Goal: Answer question/provide support: Answer question/provide support

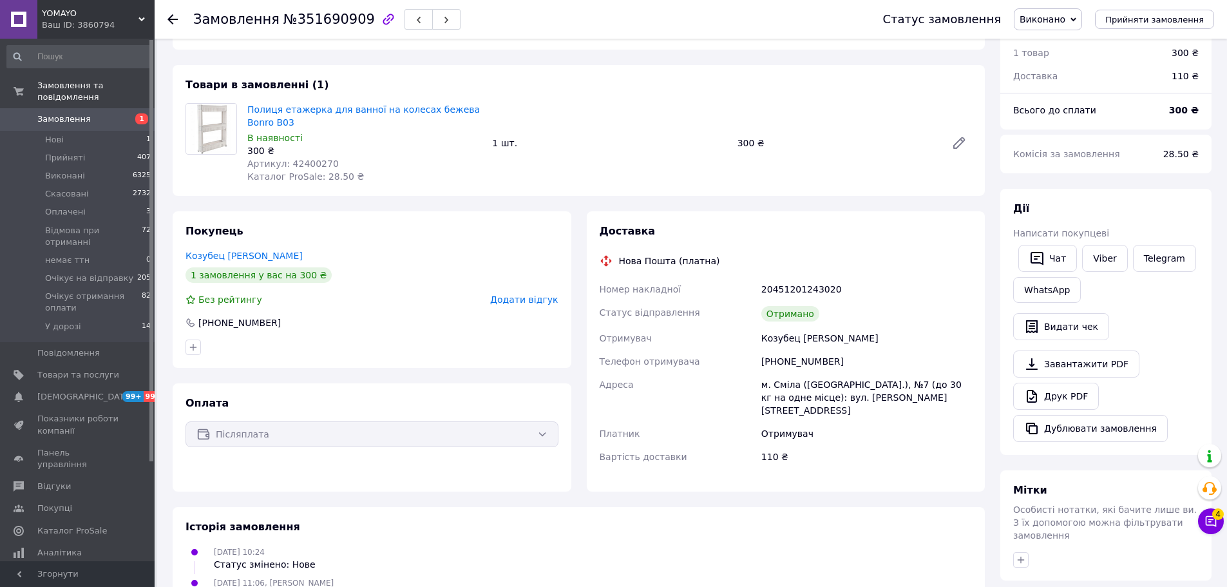
scroll to position [35, 0]
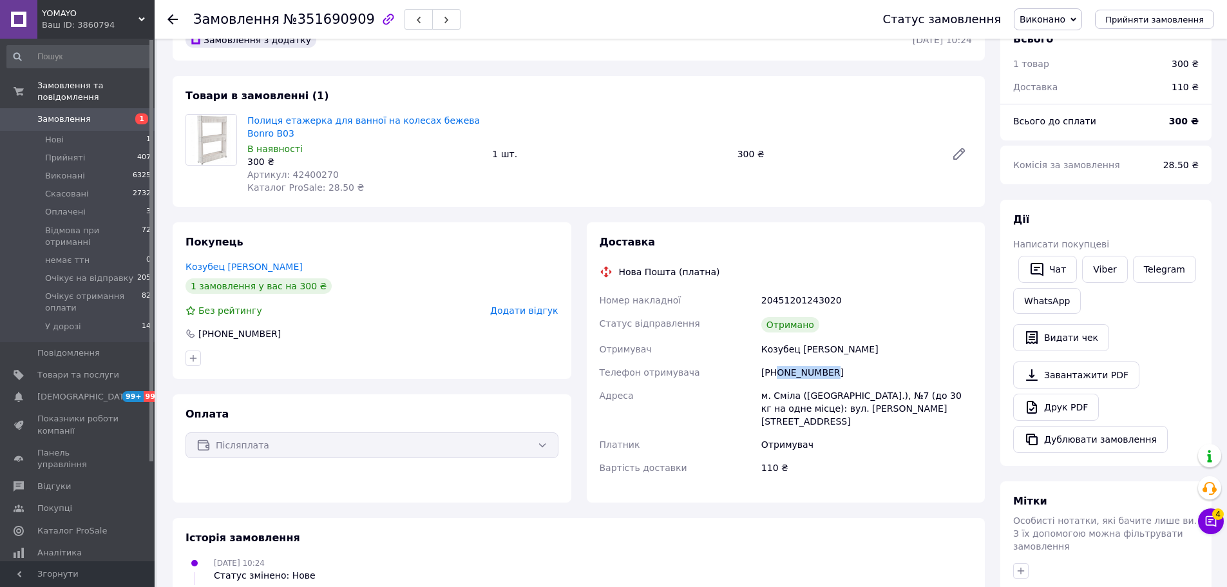
drag, startPoint x: 820, startPoint y: 372, endPoint x: 778, endPoint y: 373, distance: 41.2
click at [778, 373] on div "[PHONE_NUMBER]" at bounding box center [866, 372] width 216 height 23
copy div "0676450928"
click at [170, 18] on use at bounding box center [172, 19] width 10 height 10
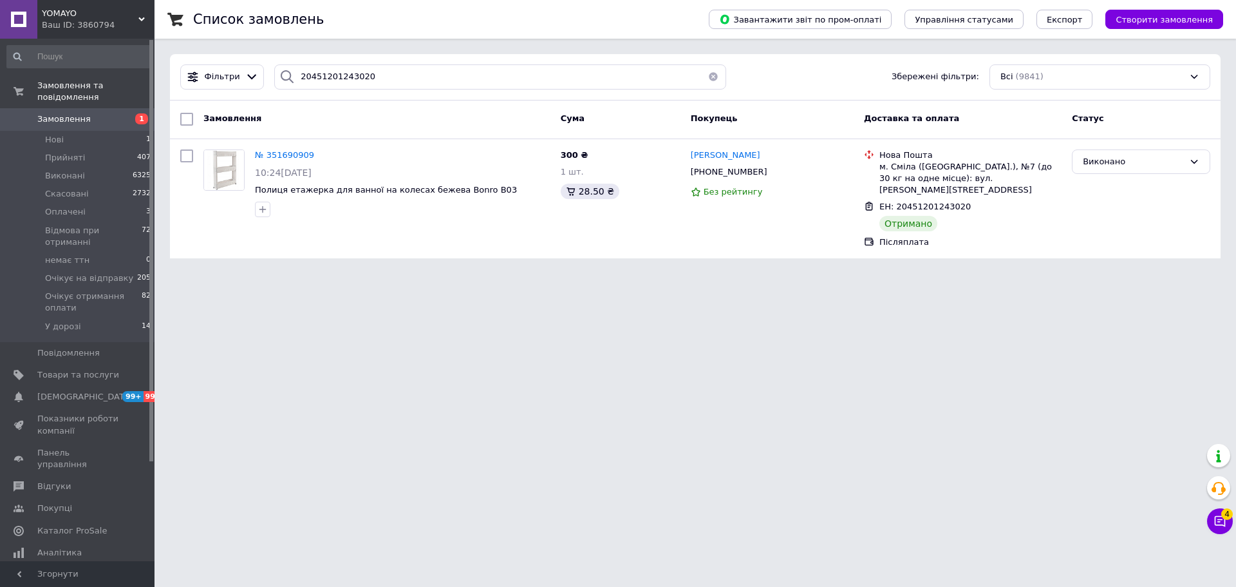
click at [706, 74] on button "button" at bounding box center [714, 76] width 26 height 25
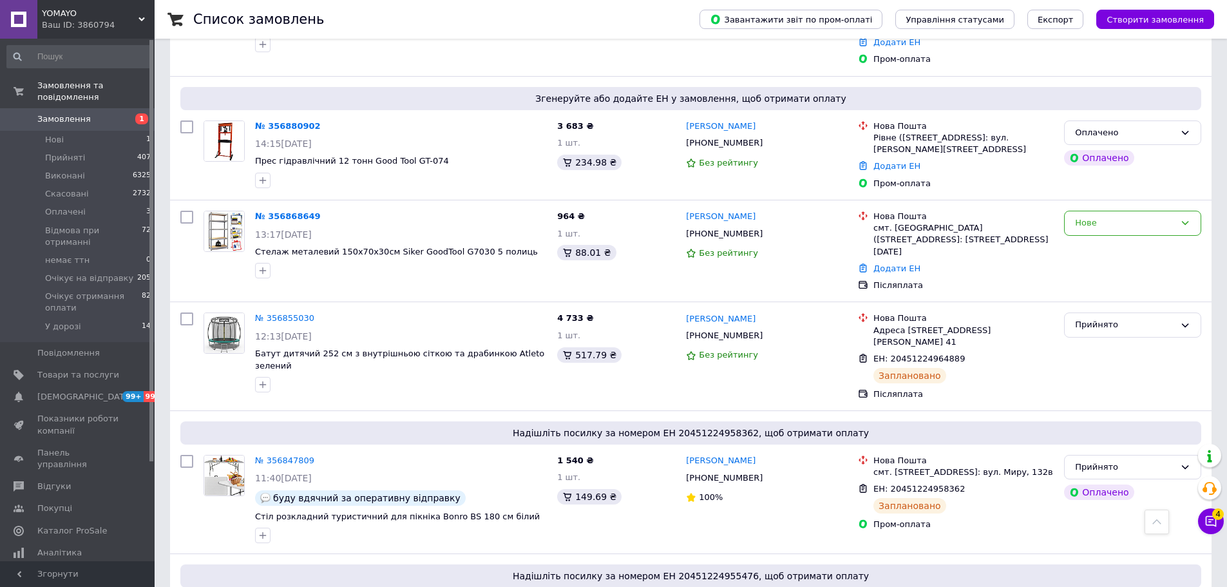
scroll to position [451, 0]
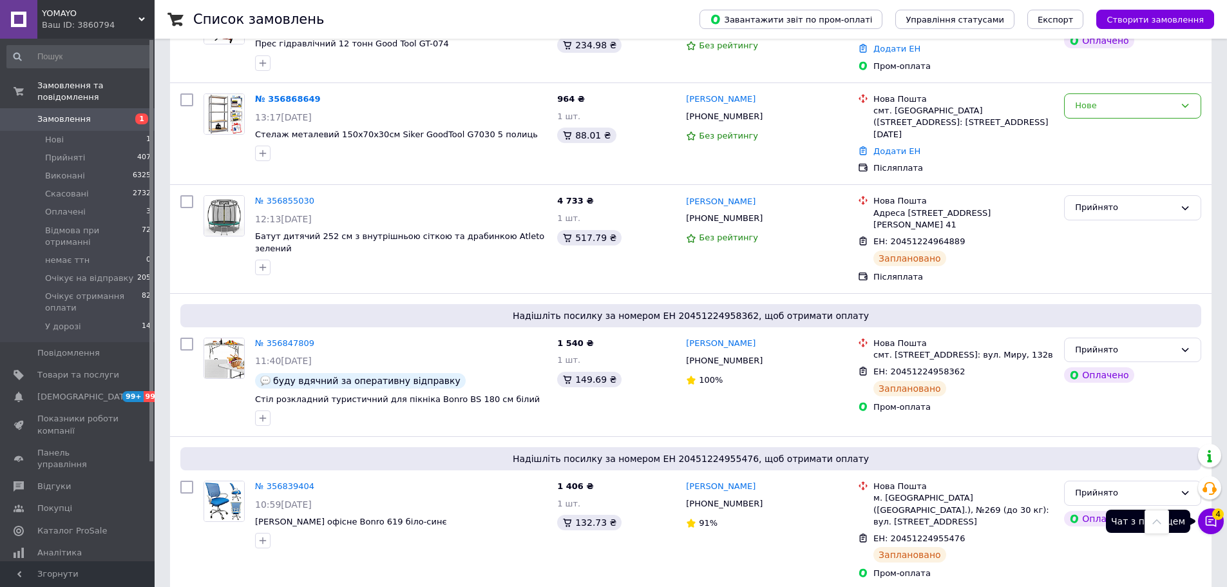
click at [1210, 527] on icon at bounding box center [1210, 520] width 13 height 13
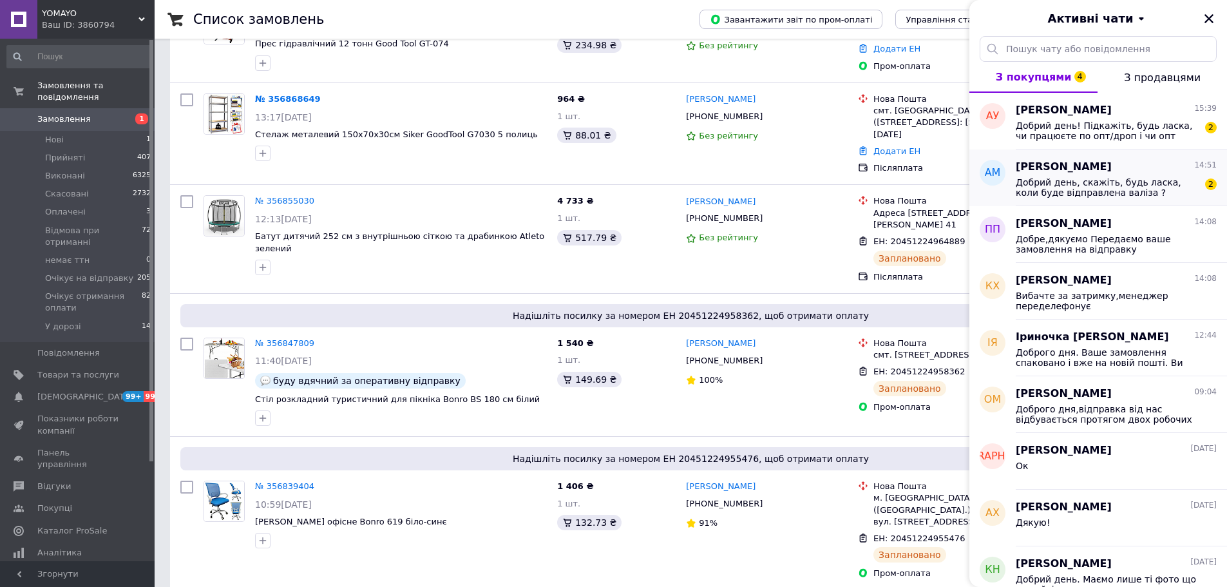
click at [1111, 187] on span "Добрий день, скажіть, будь ласка, коли буде відправлена валіза ?" at bounding box center [1106, 187] width 183 height 21
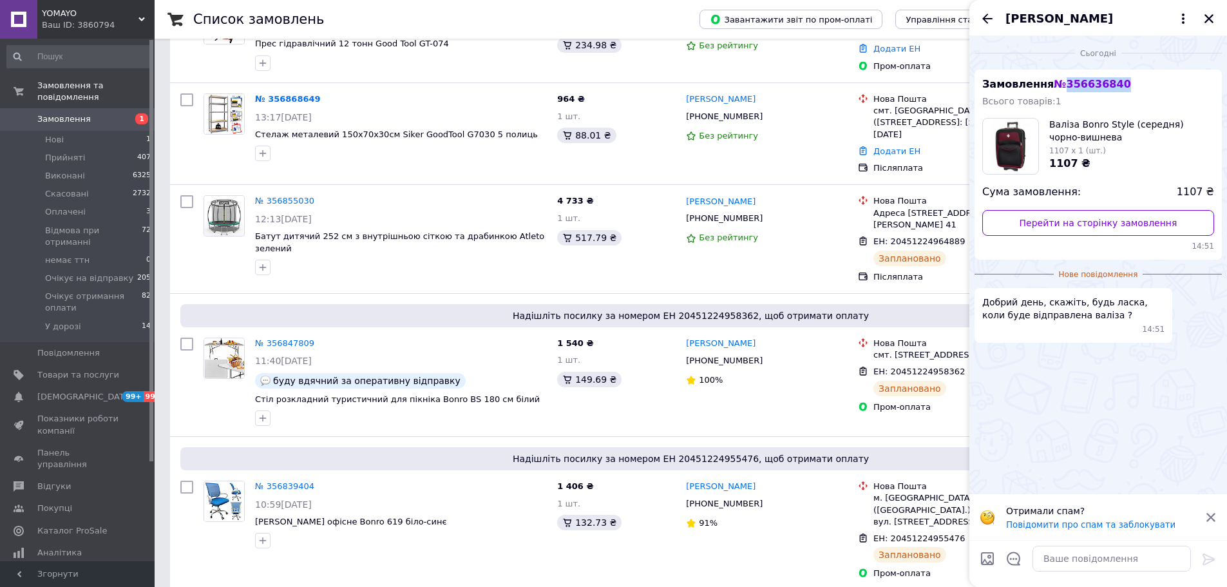
drag, startPoint x: 1115, startPoint y: 88, endPoint x: 1060, endPoint y: 83, distance: 55.6
click at [1060, 83] on div "Замовлення № 356636840 Всього товарів: 1 Валіза Bonro Style (середня) чорно-виш…" at bounding box center [1097, 165] width 247 height 190
copy span "356636840"
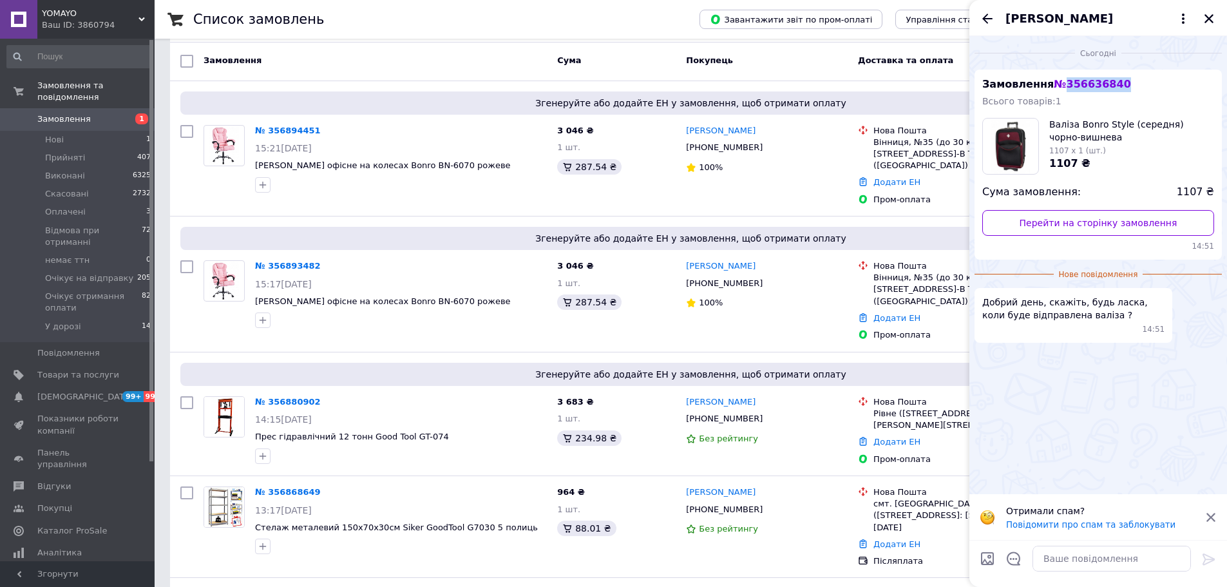
scroll to position [0, 0]
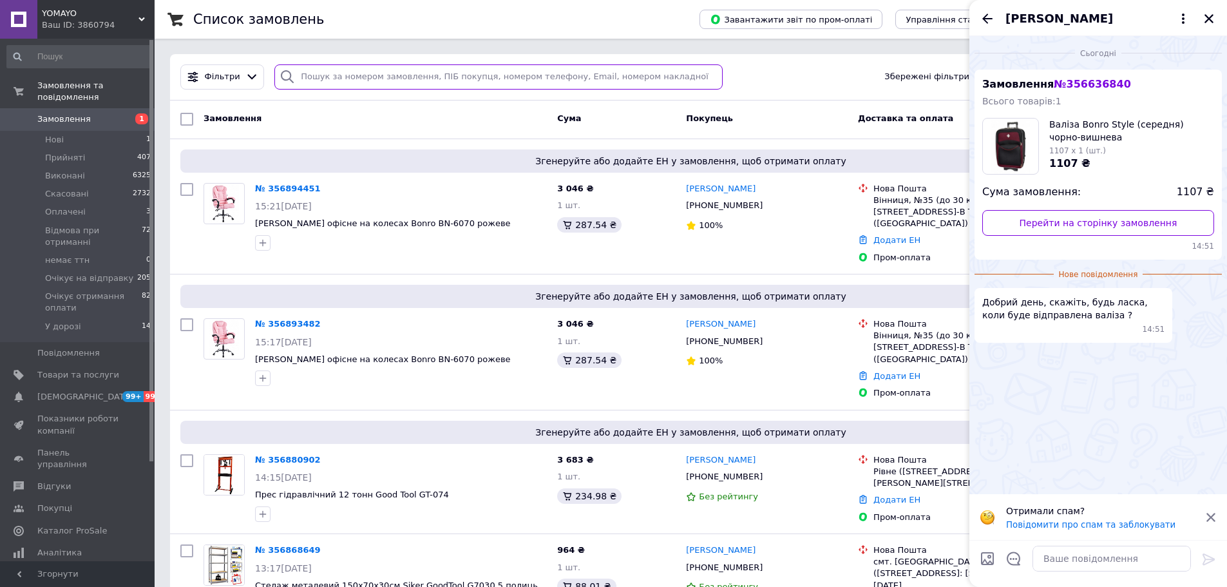
click at [468, 84] on input "search" at bounding box center [498, 76] width 448 height 25
paste input "356636840"
type input "356636840"
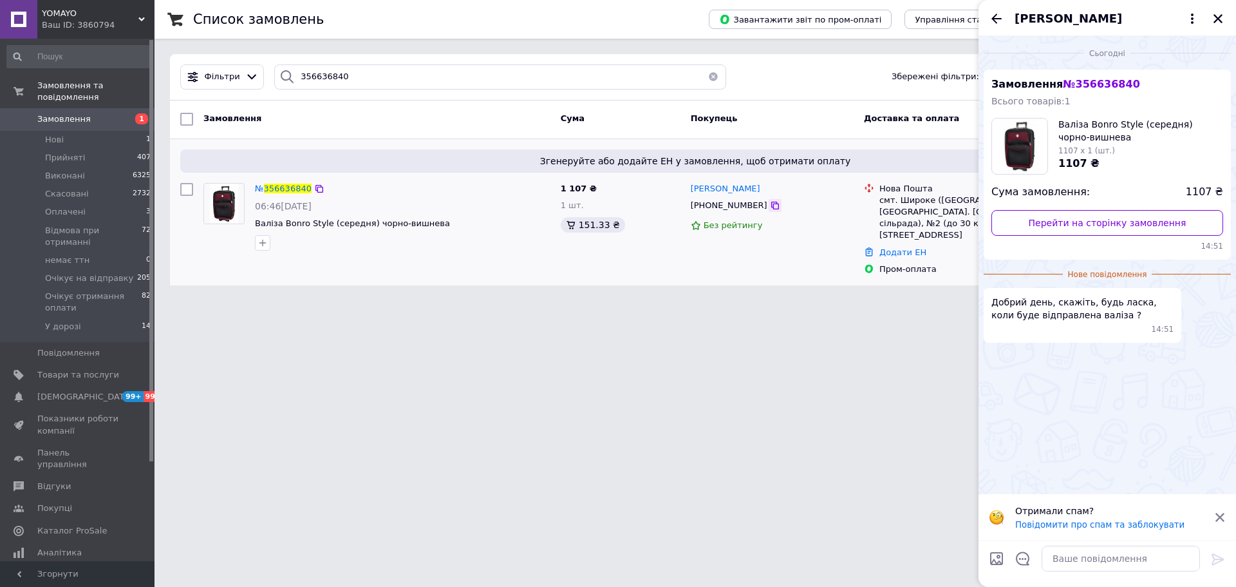
click at [770, 206] on icon at bounding box center [775, 205] width 10 height 10
click at [1091, 555] on textarea at bounding box center [1121, 558] width 158 height 26
click at [1106, 558] on textarea "Доброго дня." at bounding box center [1108, 558] width 184 height 26
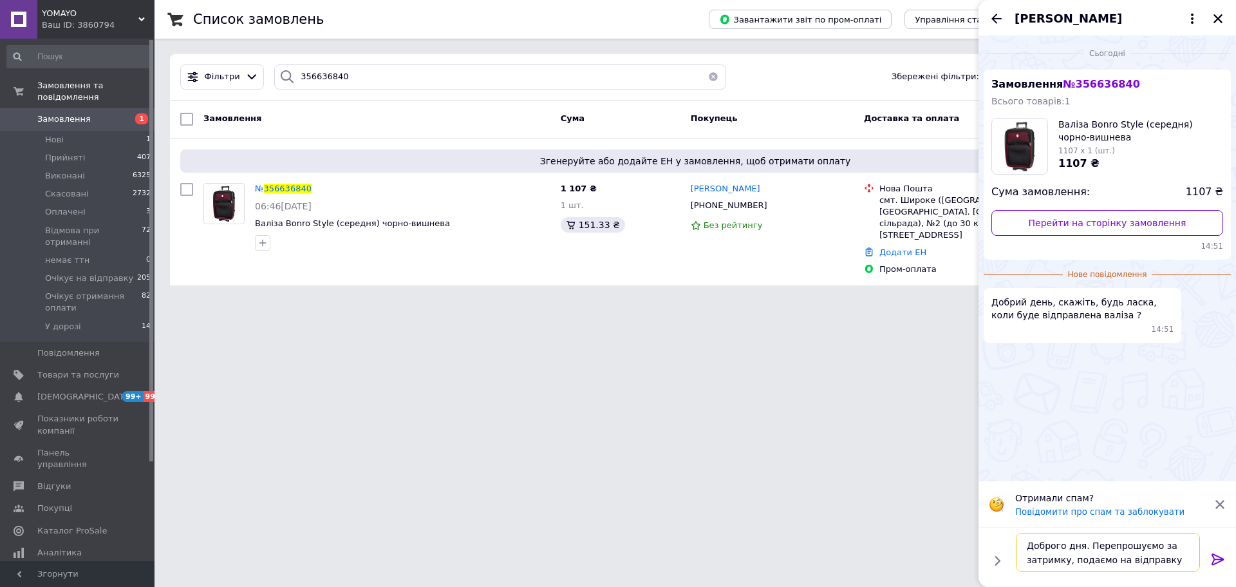
click at [1172, 561] on textarea "Доброго дня. Перепрошуємо за затримку, подаємо на відправку" at bounding box center [1108, 551] width 184 height 39
paste textarea "смт. Широке ([GEOGRAPHIC_DATA], [GEOGRAPHIC_DATA]. [GEOGRAPHIC_DATA] сільрада),…"
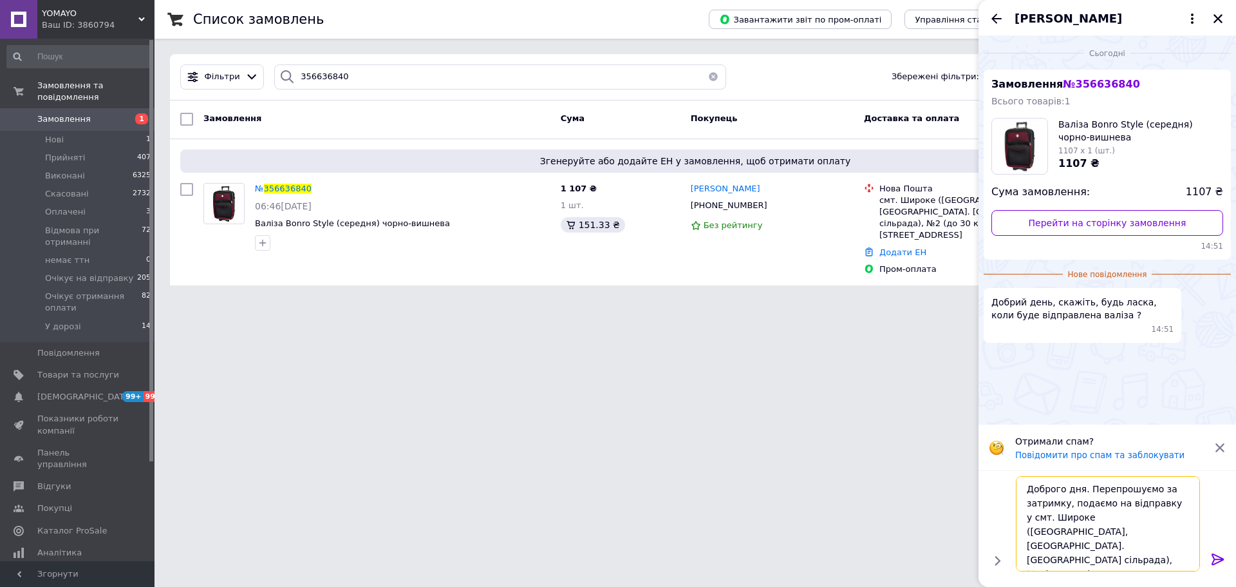
type textarea "Доброго дня. Перепрошуємо за затримку, подаємо на відправку у смт. Широке ([GEO…"
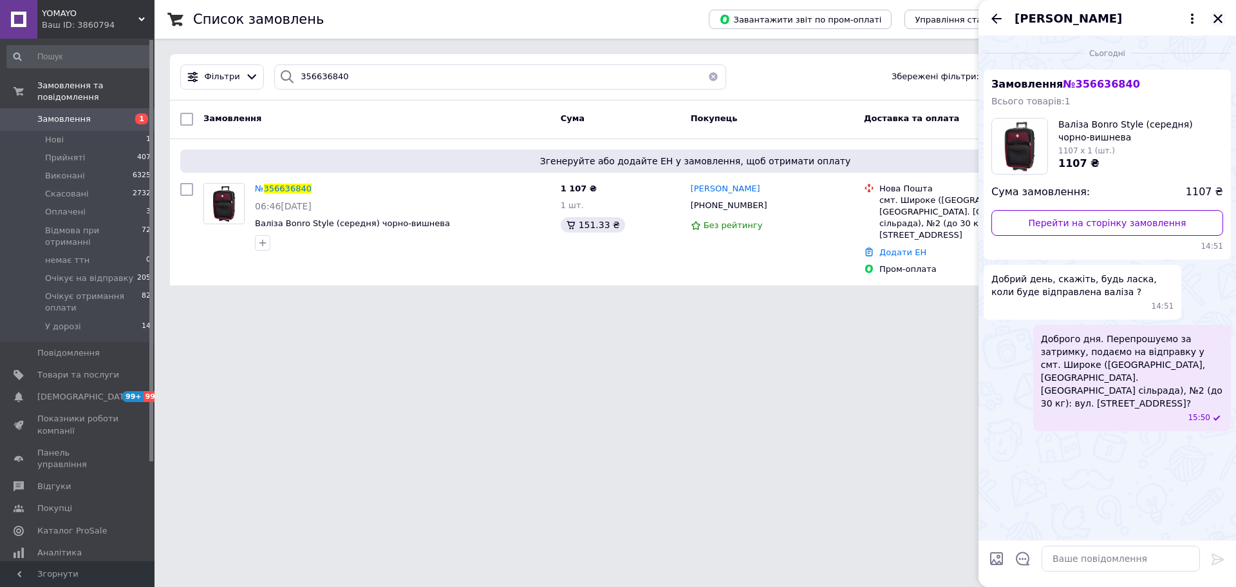
click at [1223, 20] on icon "Закрити" at bounding box center [1218, 19] width 12 height 12
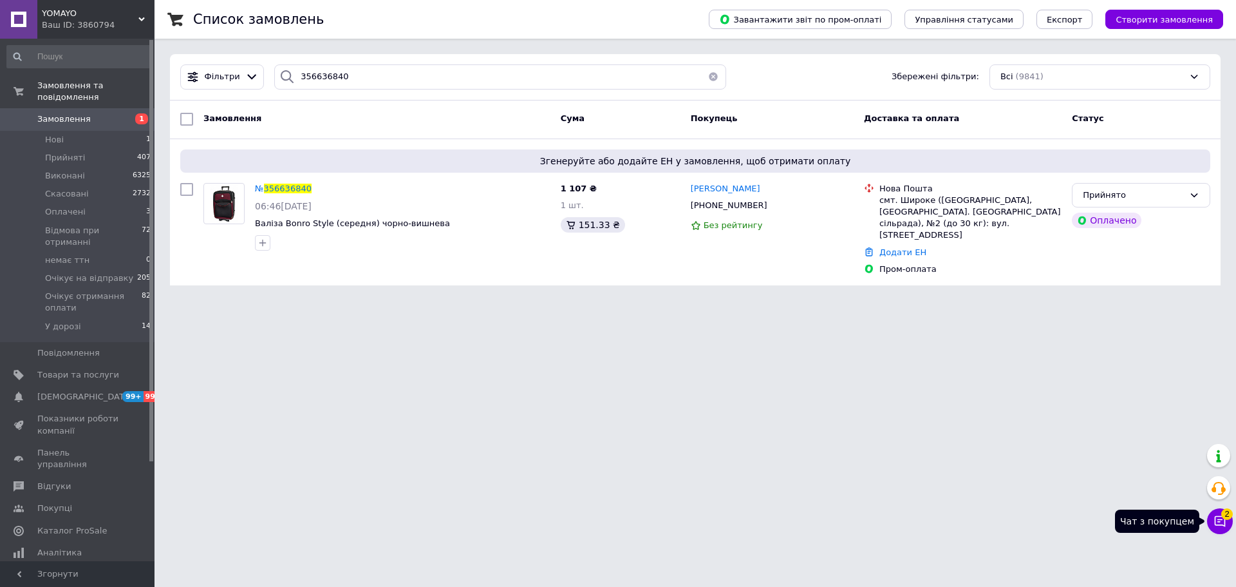
click at [1218, 520] on icon at bounding box center [1220, 520] width 13 height 13
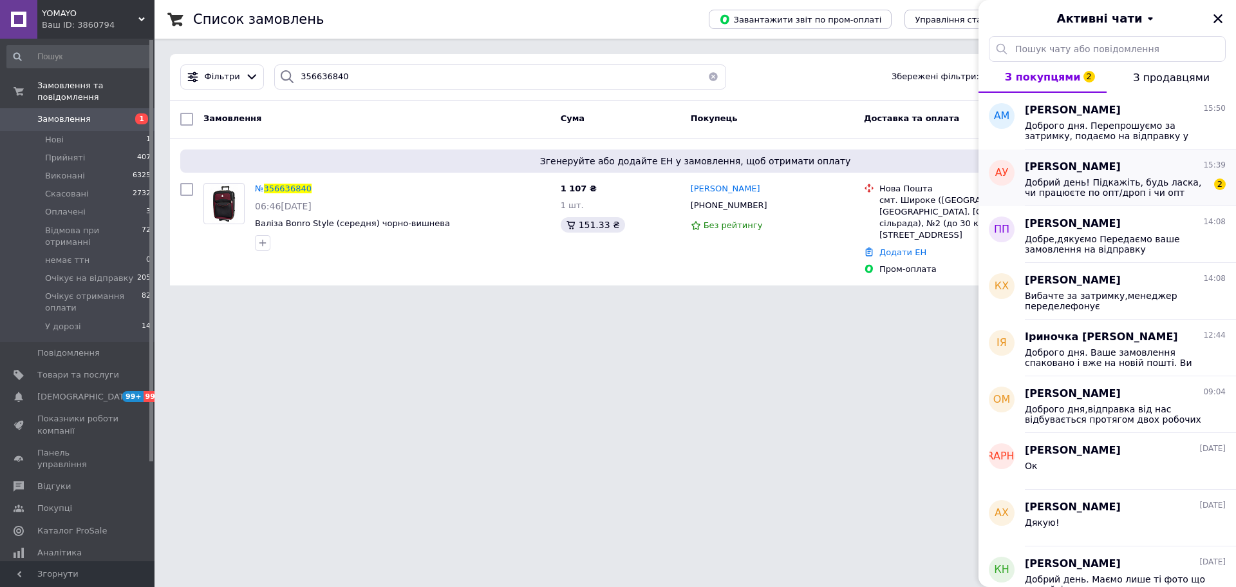
click at [1075, 181] on span "Добрий день! Підкажіть, будь ласка, чи працюєте по опт/дроп і чи опт саме від 2…" at bounding box center [1116, 187] width 183 height 21
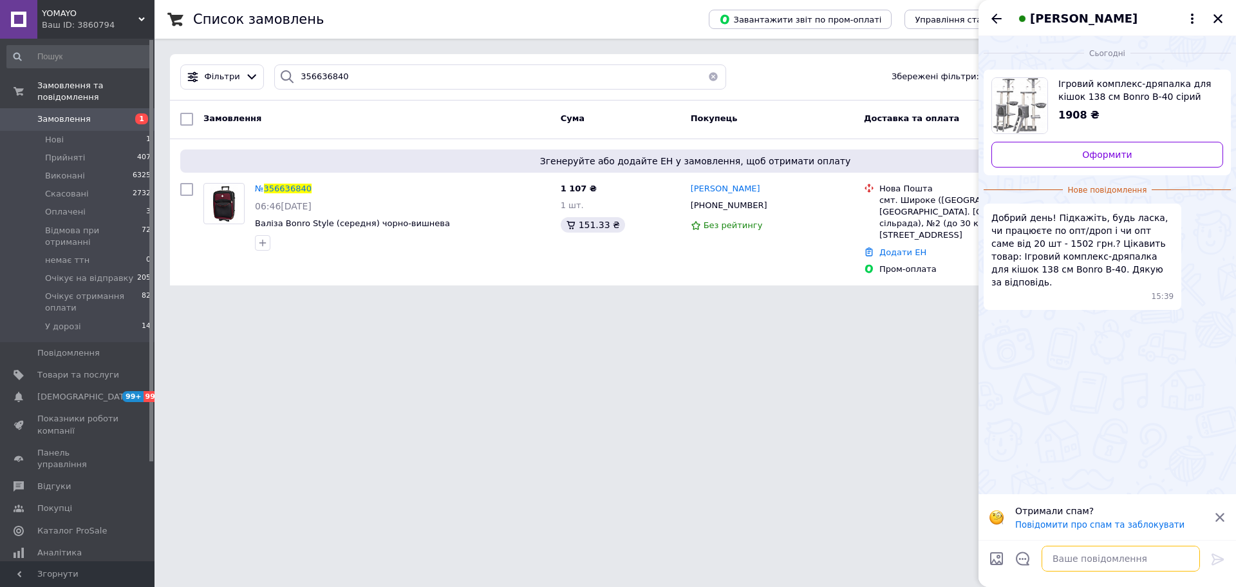
click at [1084, 552] on textarea at bounding box center [1121, 558] width 158 height 26
click at [1169, 558] on textarea "Доброго дня." at bounding box center [1108, 558] width 184 height 26
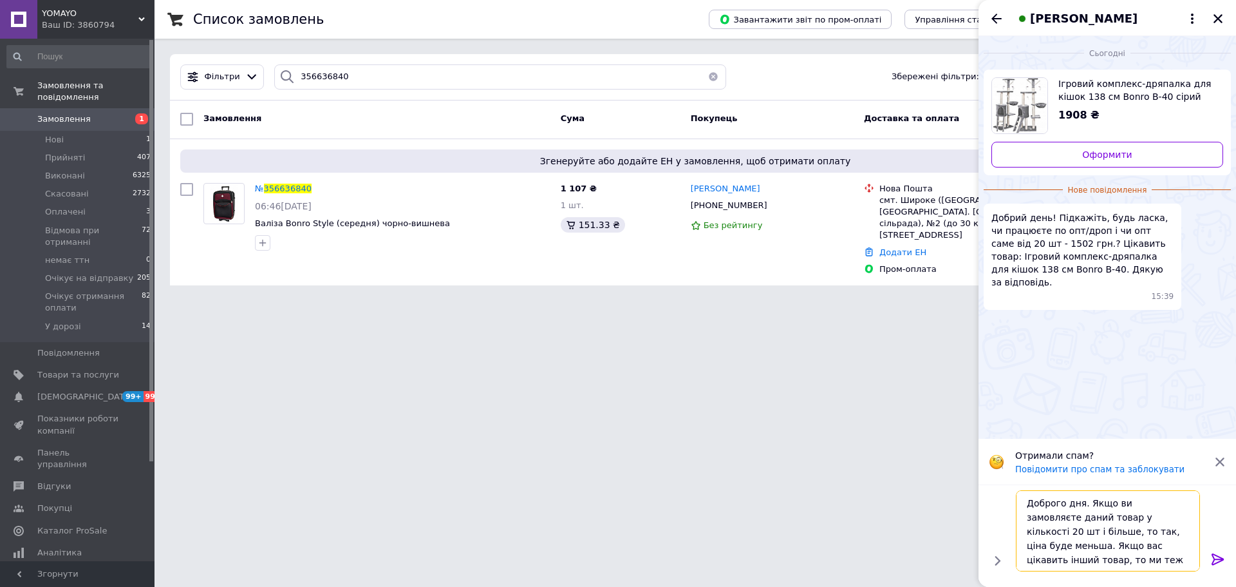
type textarea "Доброго дня. Якщо ви замовляєте даний товар у кількості 20 шт і більше, то так,…"
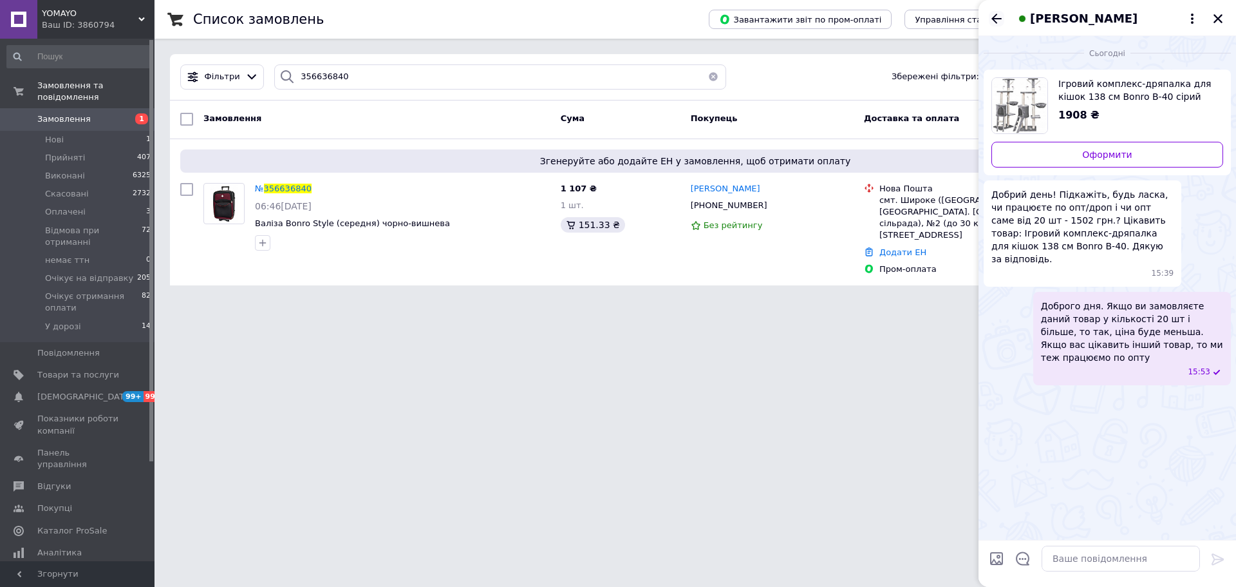
click at [995, 14] on icon "Назад" at bounding box center [996, 18] width 15 height 15
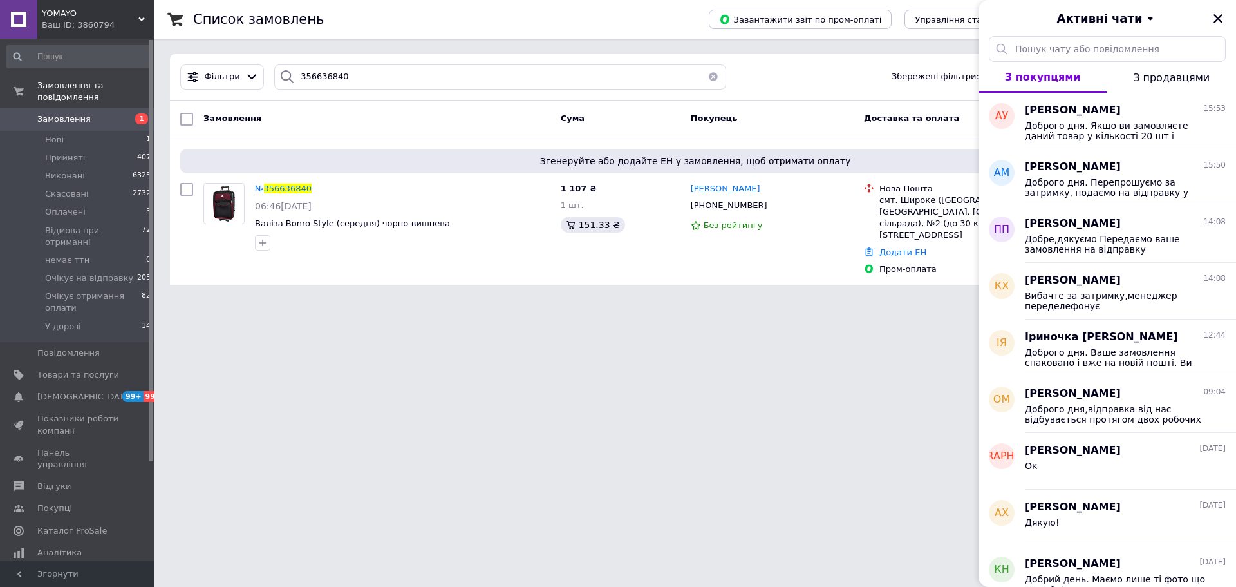
drag, startPoint x: 1223, startPoint y: 23, endPoint x: 1214, endPoint y: 36, distance: 16.3
click at [1223, 24] on icon "Закрити" at bounding box center [1218, 19] width 12 height 12
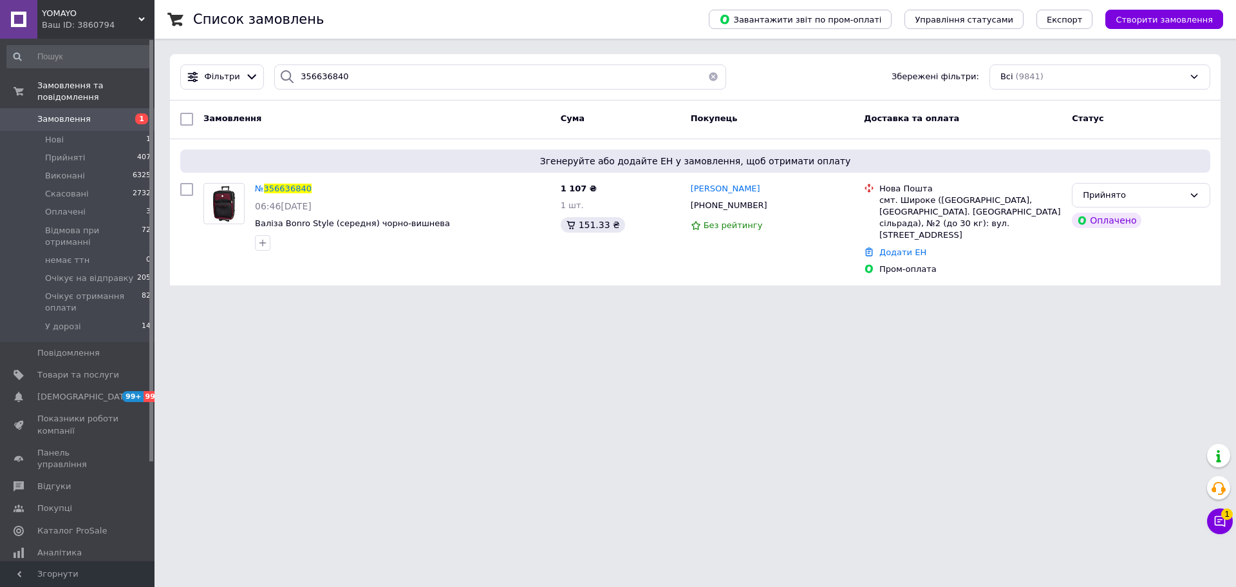
click at [708, 73] on button "button" at bounding box center [714, 76] width 26 height 25
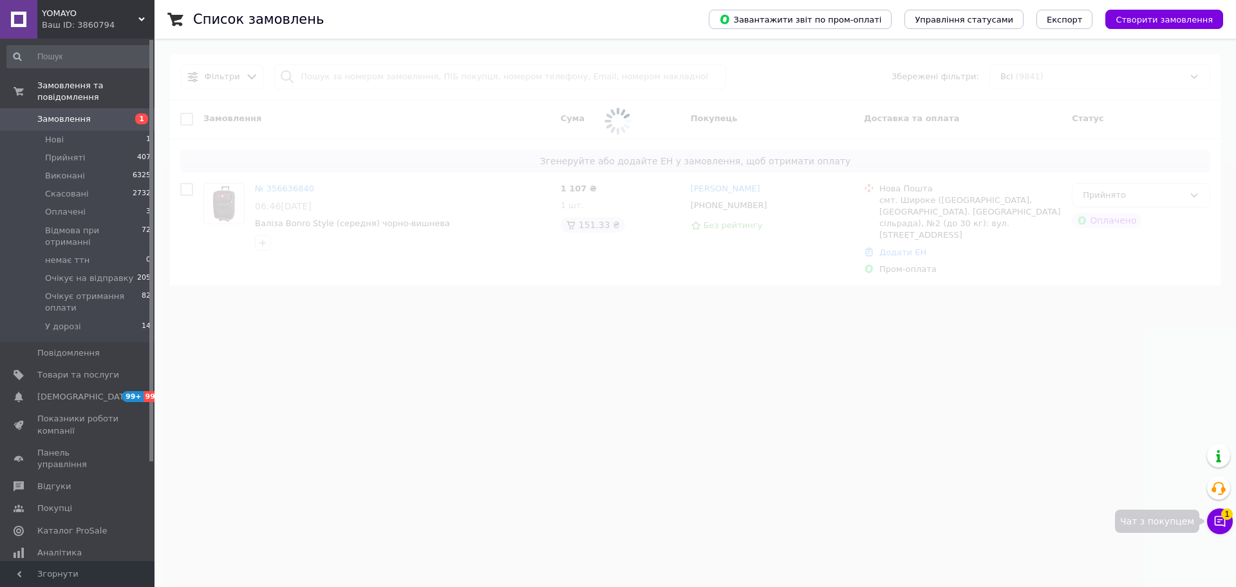
click at [1218, 522] on button "Чат з покупцем 1" at bounding box center [1220, 521] width 26 height 26
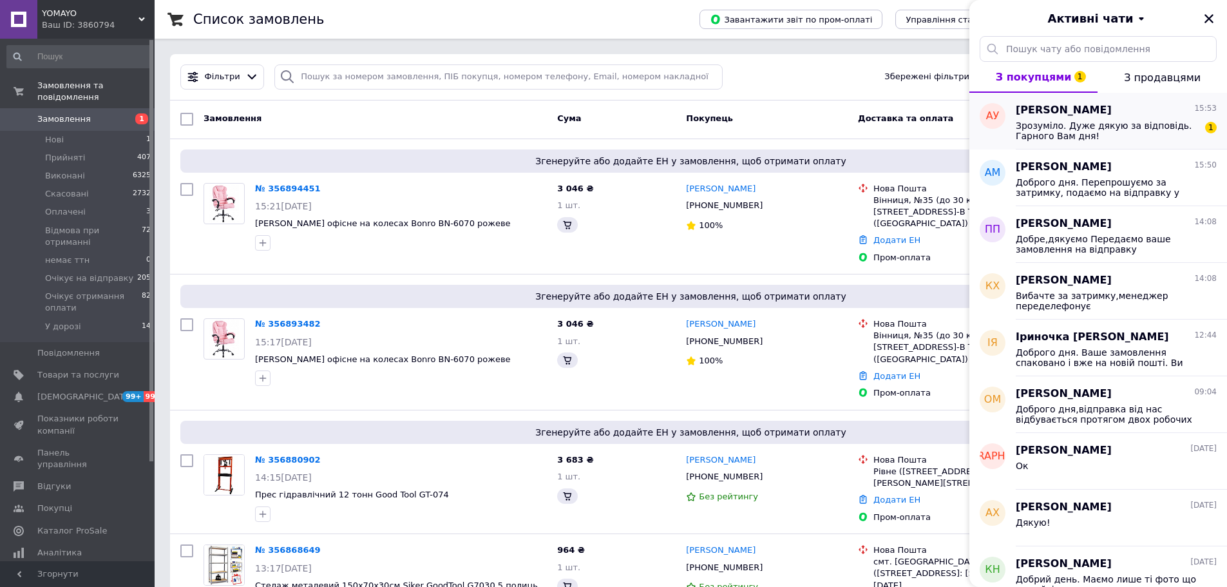
click at [1110, 124] on span "Зрозуміло. Дуже дякую за відповідь. Гарного Вам дня!" at bounding box center [1106, 130] width 183 height 21
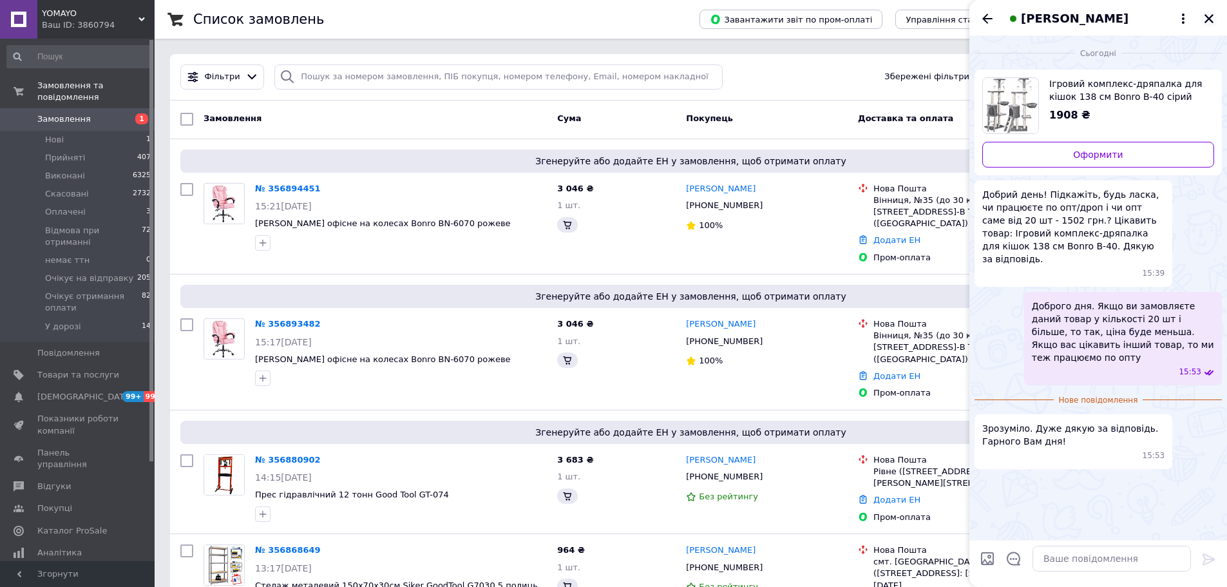
click at [1207, 23] on icon "Закрити" at bounding box center [1209, 19] width 12 height 12
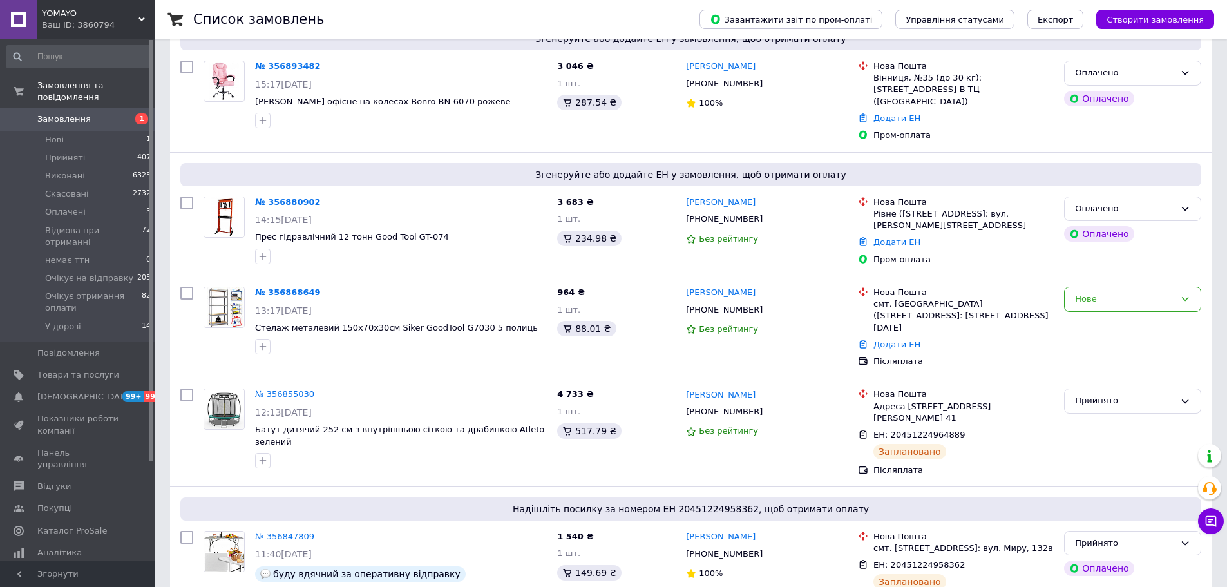
scroll to position [322, 0]
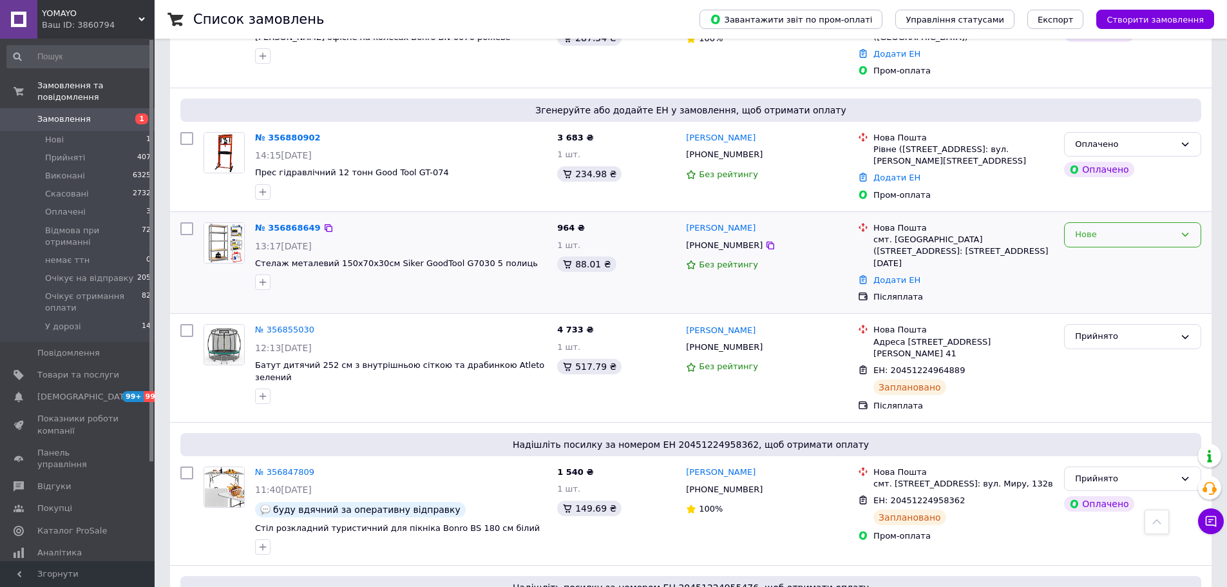
click at [1075, 222] on div "Нове" at bounding box center [1132, 234] width 137 height 25
click at [1086, 250] on li "Прийнято" at bounding box center [1132, 262] width 136 height 24
click at [304, 223] on link "№ 356868649" at bounding box center [288, 228] width 66 height 10
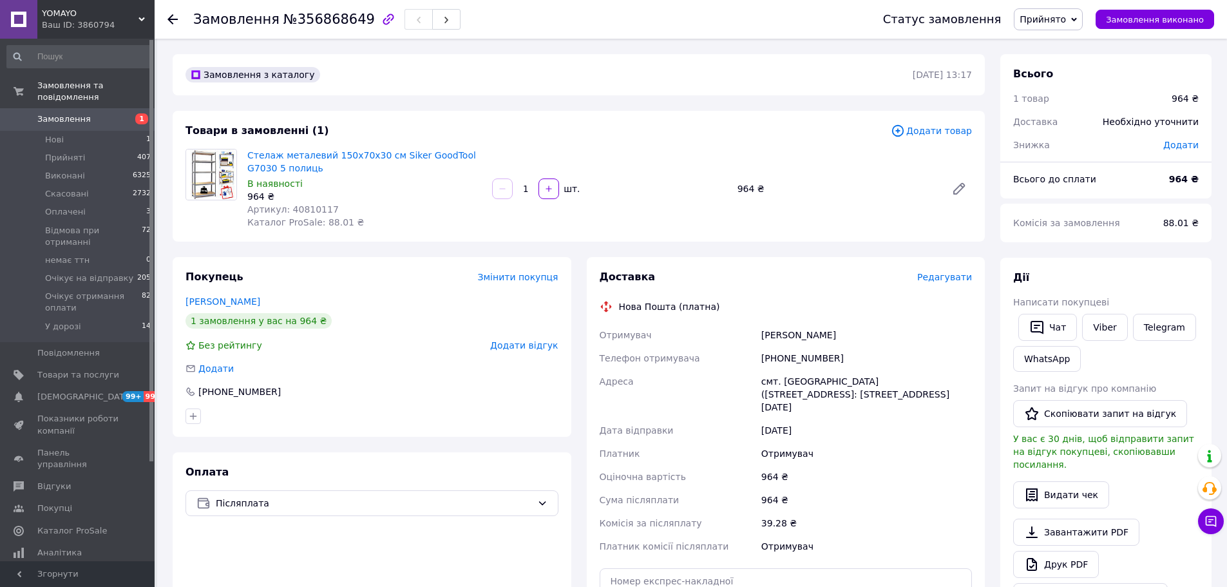
drag, startPoint x: 756, startPoint y: 335, endPoint x: 838, endPoint y: 338, distance: 82.5
click at [838, 338] on div "Отримувач [PERSON_NAME] Телефон отримувача [PHONE_NUMBER] [GEOGRAPHIC_DATA] смт…" at bounding box center [786, 440] width 378 height 234
copy div "Отримувач [PERSON_NAME]"
drag, startPoint x: 757, startPoint y: 355, endPoint x: 843, endPoint y: 355, distance: 86.9
click at [843, 355] on div "Отримувач [PERSON_NAME] Телефон отримувача [PHONE_NUMBER] [GEOGRAPHIC_DATA] смт…" at bounding box center [786, 440] width 378 height 234
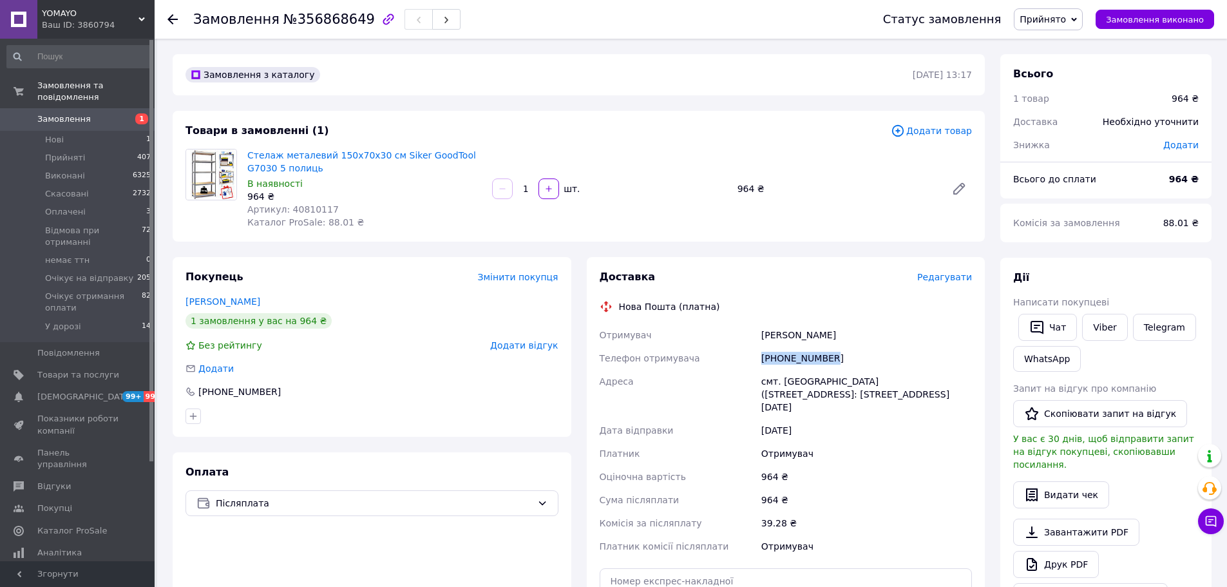
copy div "Телефон отримувача [PHONE_NUMBER]"
drag, startPoint x: 753, startPoint y: 381, endPoint x: 868, endPoint y: 397, distance: 115.8
click at [868, 397] on div "Отримувач [PERSON_NAME] Телефон отримувача [PHONE_NUMBER] [GEOGRAPHIC_DATA] смт…" at bounding box center [786, 440] width 378 height 234
copy div "[GEOGRAPHIC_DATA] смт. [GEOGRAPHIC_DATA] ([STREET_ADDRESS]: [STREET_ADDRESS][DA…"
click at [308, 207] on span "Артикул: 40810117" at bounding box center [292, 209] width 91 height 10
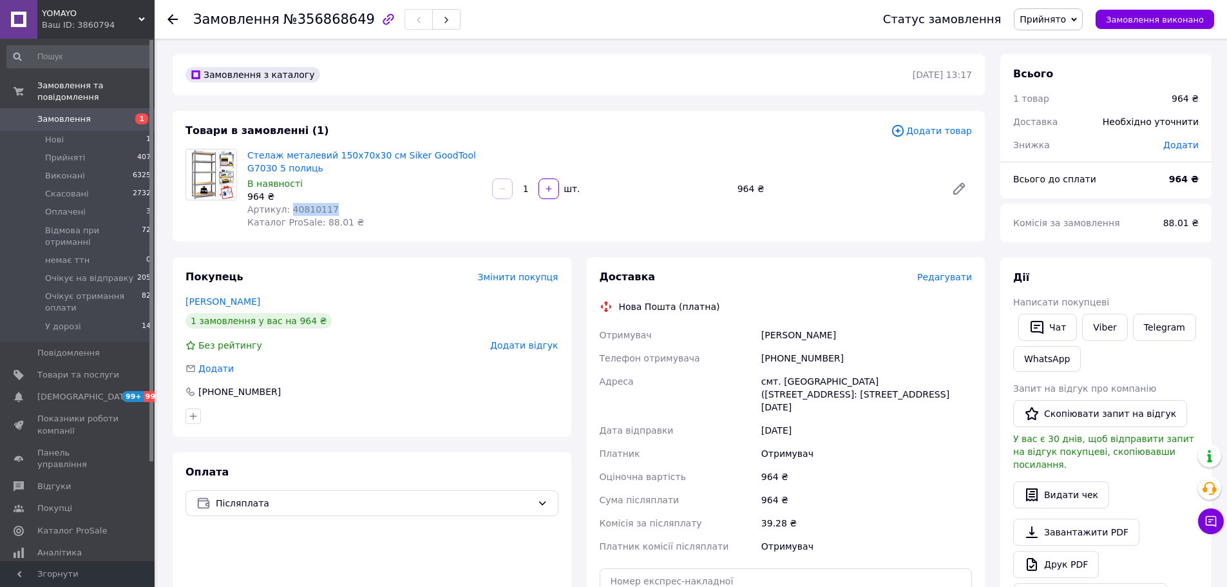
click at [308, 207] on span "Артикул: 40810117" at bounding box center [292, 209] width 91 height 10
copy span "40810117"
